Goal: Information Seeking & Learning: Learn about a topic

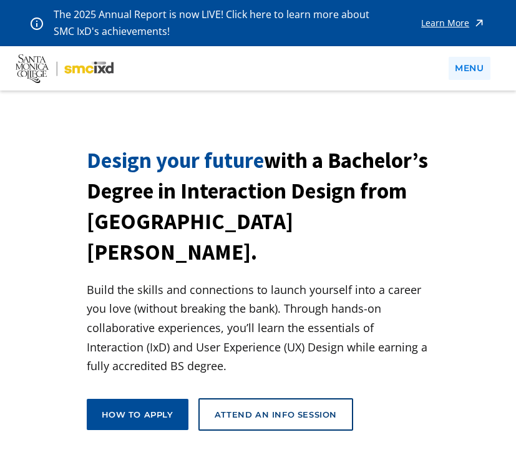
click at [463, 74] on link "menu" at bounding box center [468, 68] width 41 height 23
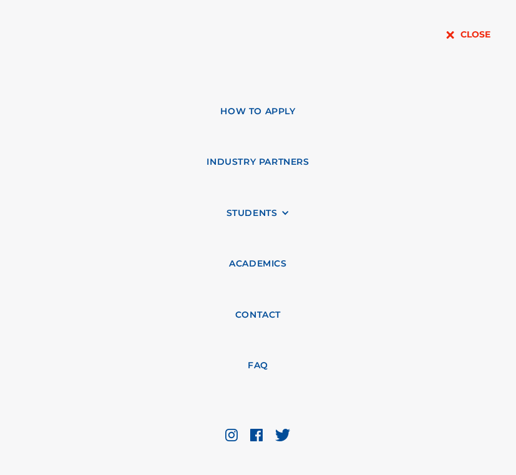
click at [461, 32] on h3 "close" at bounding box center [475, 35] width 30 height 12
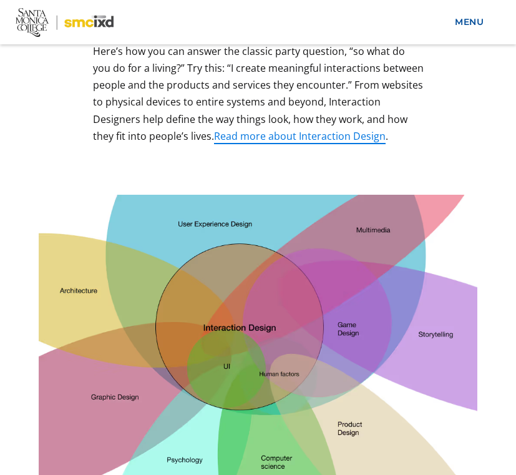
scroll to position [834, 0]
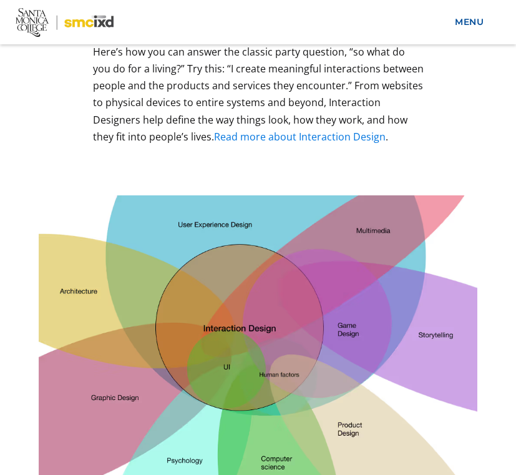
click at [365, 130] on link "Read more about Interaction Design" at bounding box center [300, 137] width 172 height 14
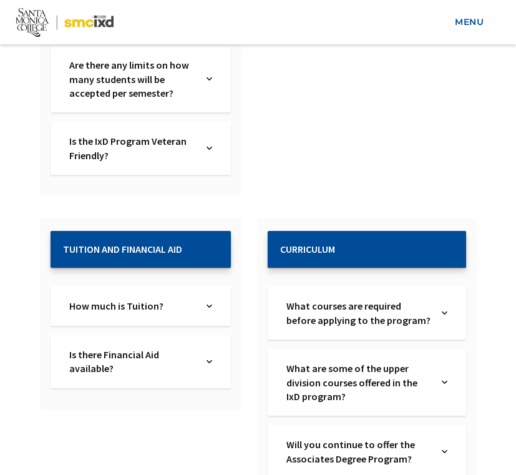
scroll to position [2004, 0]
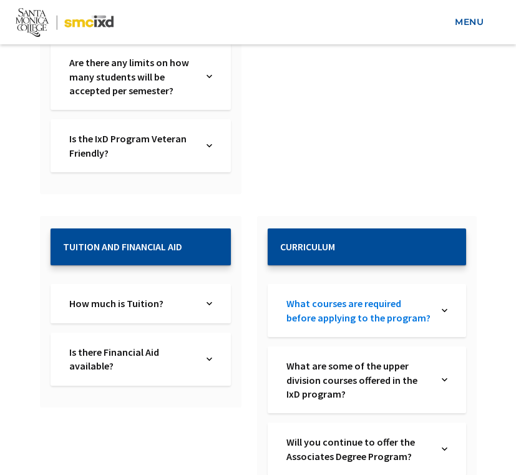
click at [350, 296] on link "What courses are required before applying to the program?" at bounding box center [358, 310] width 145 height 28
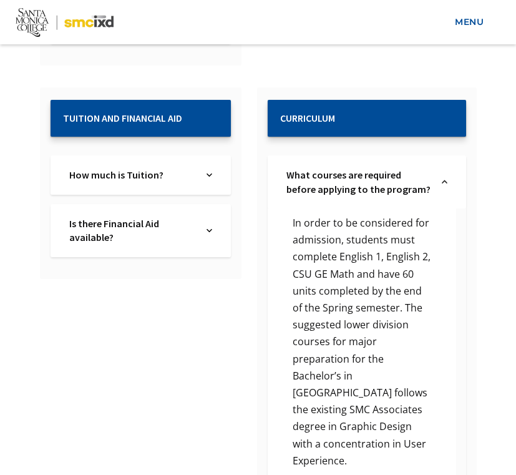
scroll to position [2115, 0]
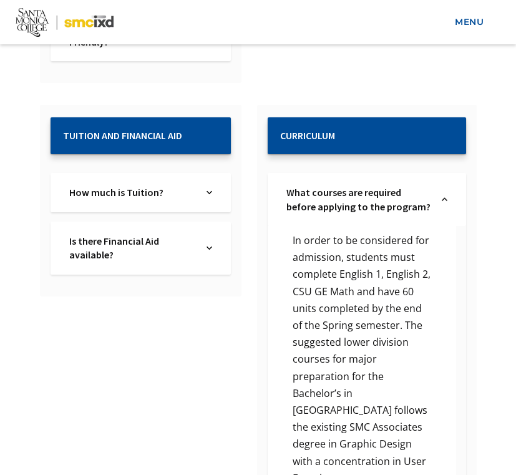
click at [365, 130] on h2 "Curriculum" at bounding box center [366, 136] width 173 height 12
click at [190, 185] on link "How much is Tuition?" at bounding box center [133, 192] width 128 height 14
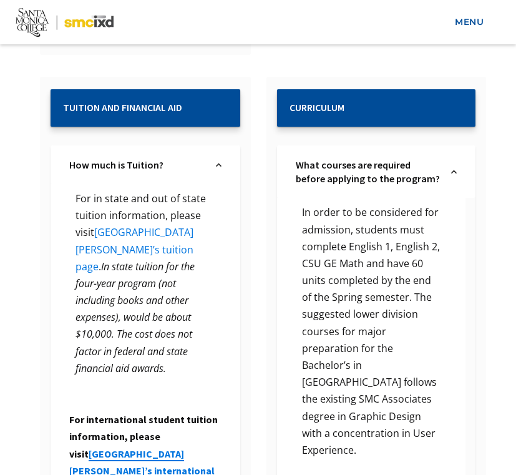
click at [175, 225] on link "[GEOGRAPHIC_DATA][PERSON_NAME]’s tuition page" at bounding box center [134, 248] width 118 height 47
